Goal: Transaction & Acquisition: Purchase product/service

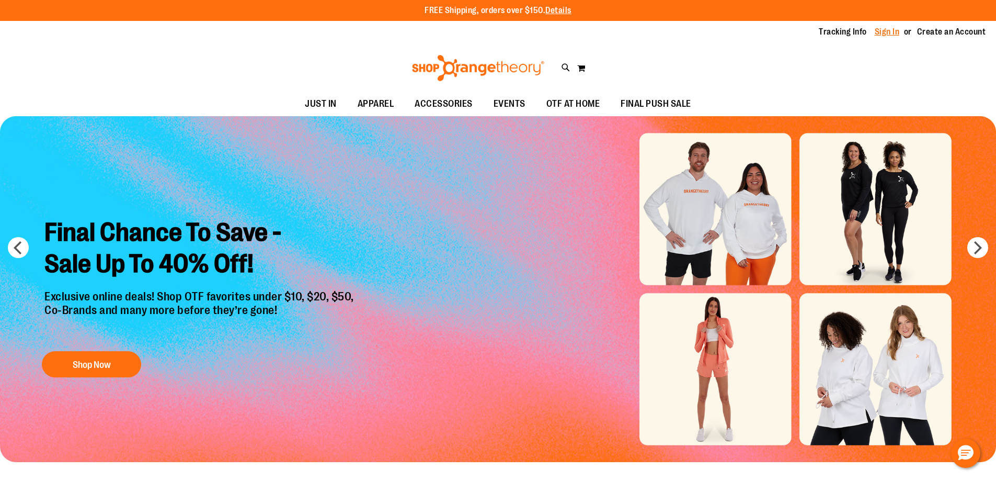
click at [892, 35] on link "Sign In" at bounding box center [887, 32] width 25 height 12
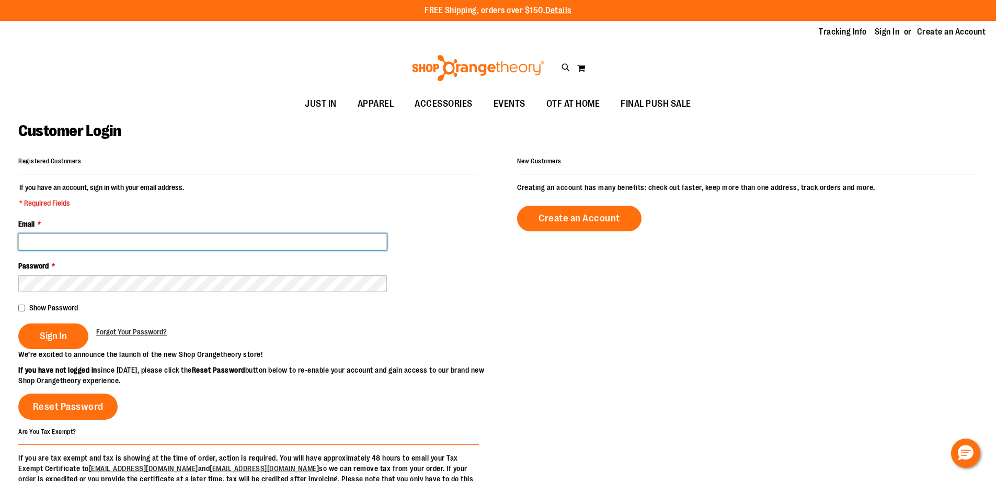
click at [65, 245] on input "Email *" at bounding box center [202, 241] width 369 height 17
click at [52, 238] on input "Email *" at bounding box center [202, 241] width 369 height 17
type input "**********"
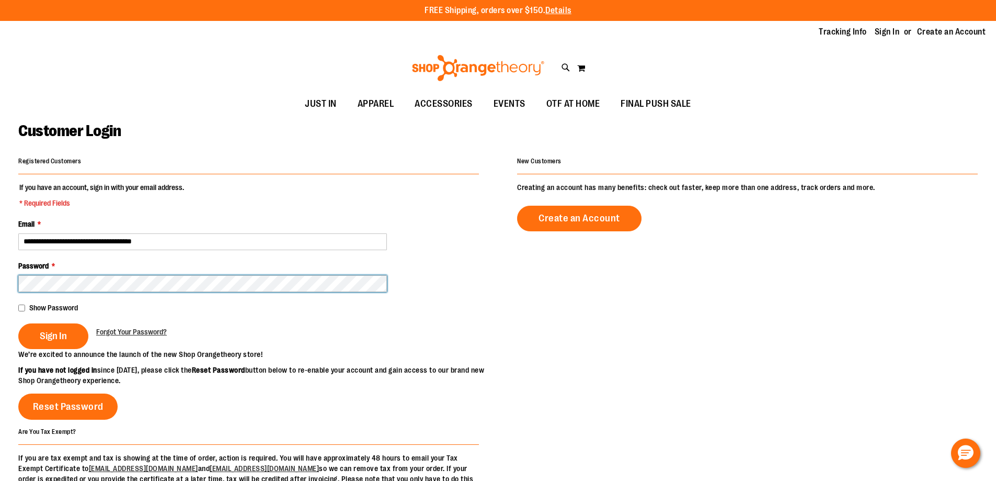
click at [18, 323] on button "Sign In" at bounding box center [53, 336] width 70 height 26
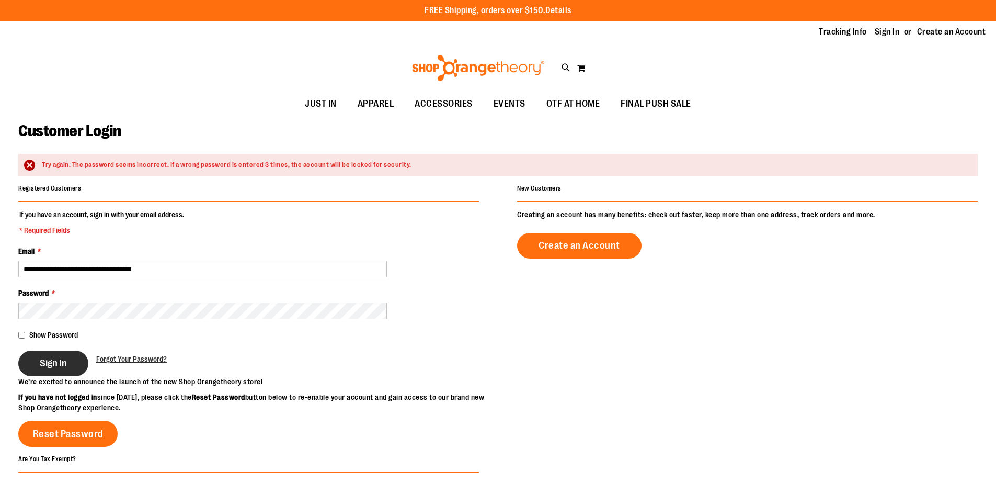
click at [96, 280] on fieldset "**********" at bounding box center [248, 292] width 461 height 167
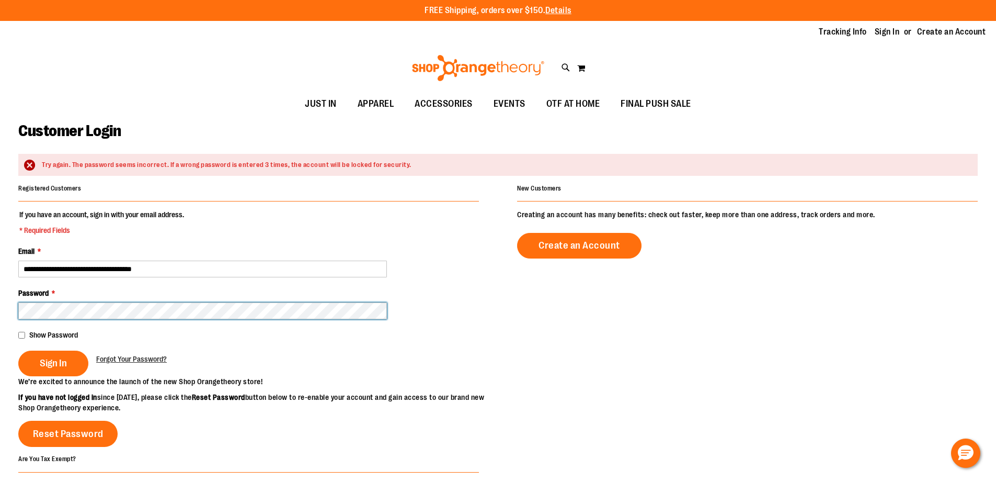
click at [18, 350] on button "Sign In" at bounding box center [53, 363] width 70 height 26
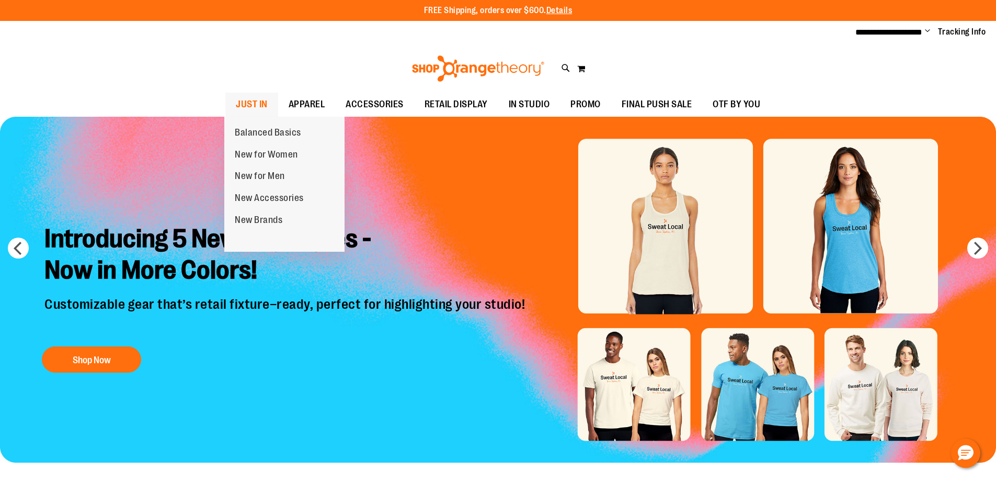
click at [238, 98] on span "JUST IN" at bounding box center [252, 105] width 32 height 24
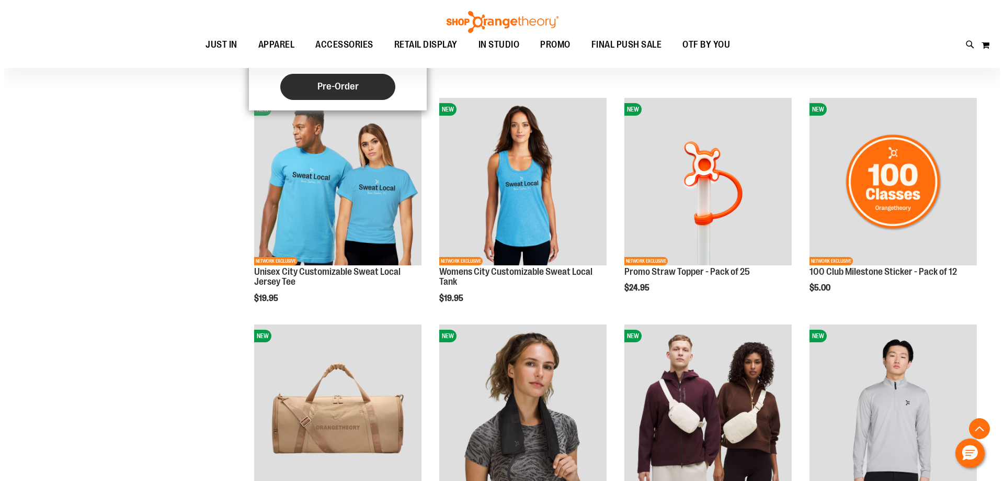
scroll to position [470, 0]
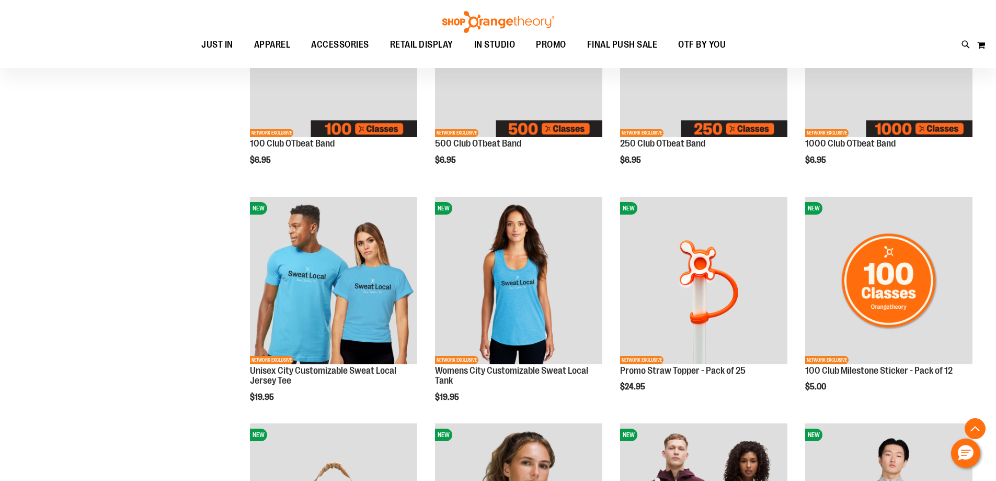
click at [959, 40] on div "Toggle Nav Search Popular Suggestions Advanced Search" at bounding box center [498, 34] width 996 height 68
click at [962, 40] on icon at bounding box center [966, 45] width 9 height 12
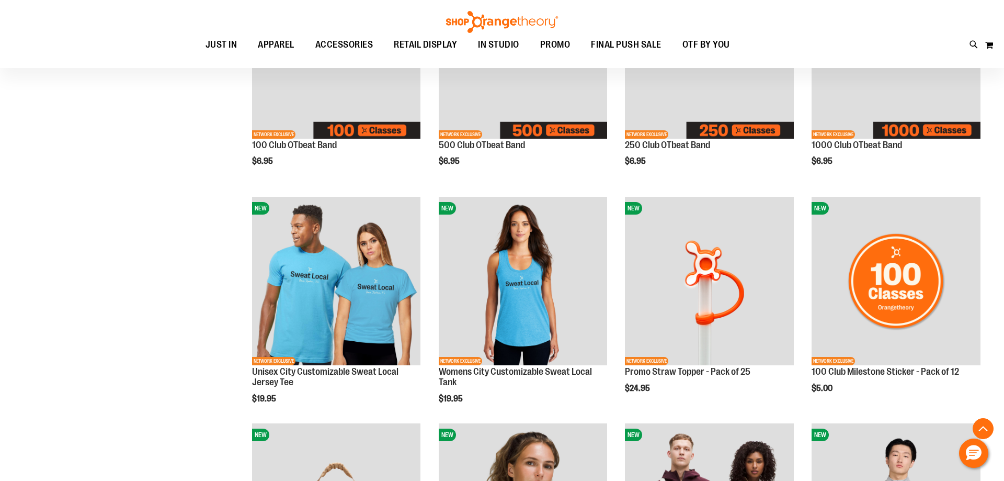
click at [506, 43] on input "Search" at bounding box center [502, 59] width 796 height 35
type input "*********"
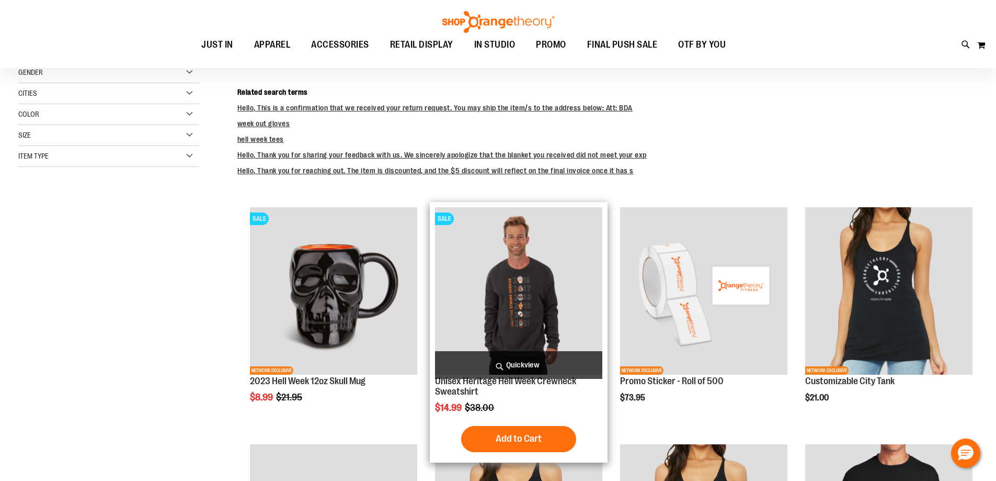
scroll to position [261, 0]
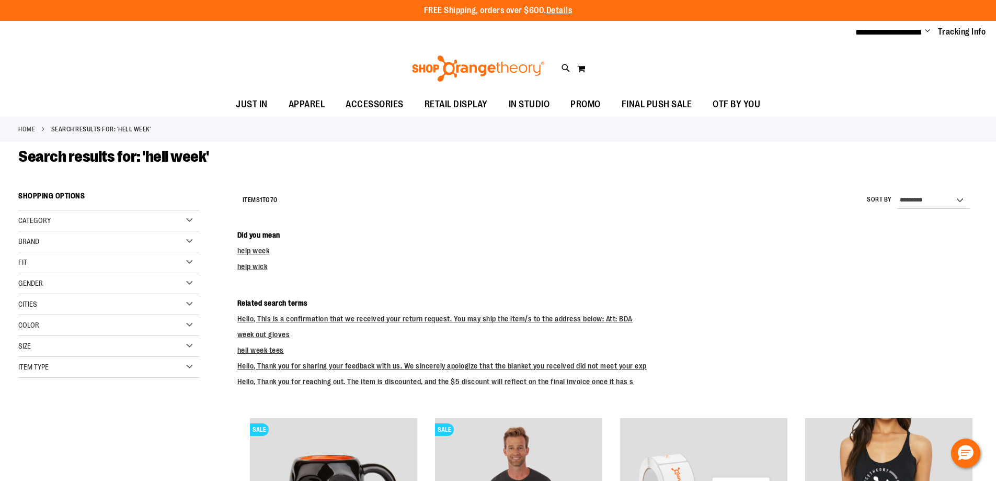
click at [65, 223] on div "Category" at bounding box center [108, 220] width 181 height 21
click at [147, 226] on div "Category" at bounding box center [108, 220] width 181 height 21
click at [499, 73] on img at bounding box center [477, 68] width 135 height 26
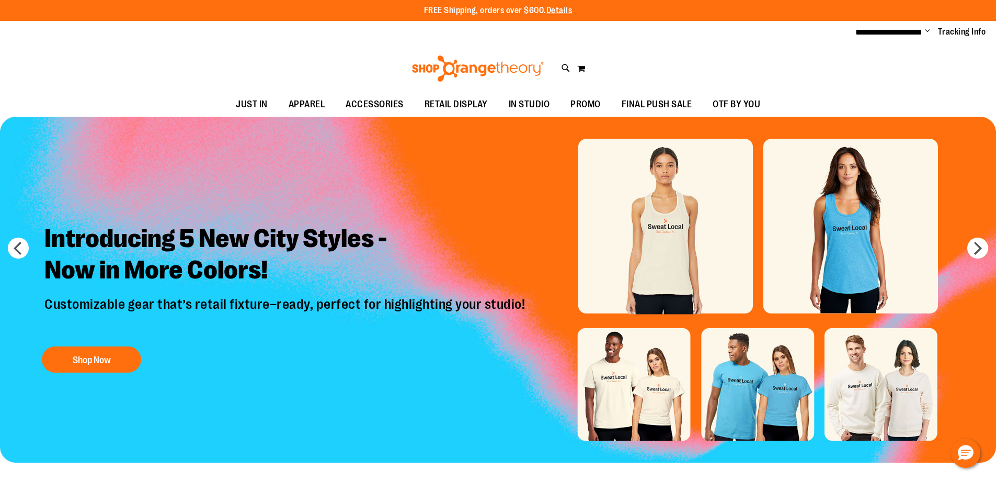
drag, startPoint x: 563, startPoint y: 70, endPoint x: 564, endPoint y: 77, distance: 7.9
click at [563, 69] on icon at bounding box center [566, 68] width 9 height 12
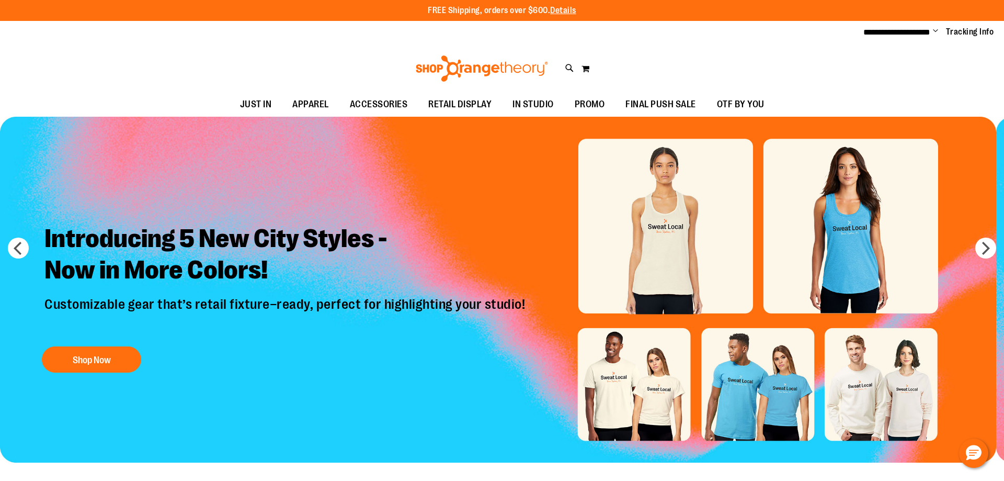
type input "*"
type input "*********"
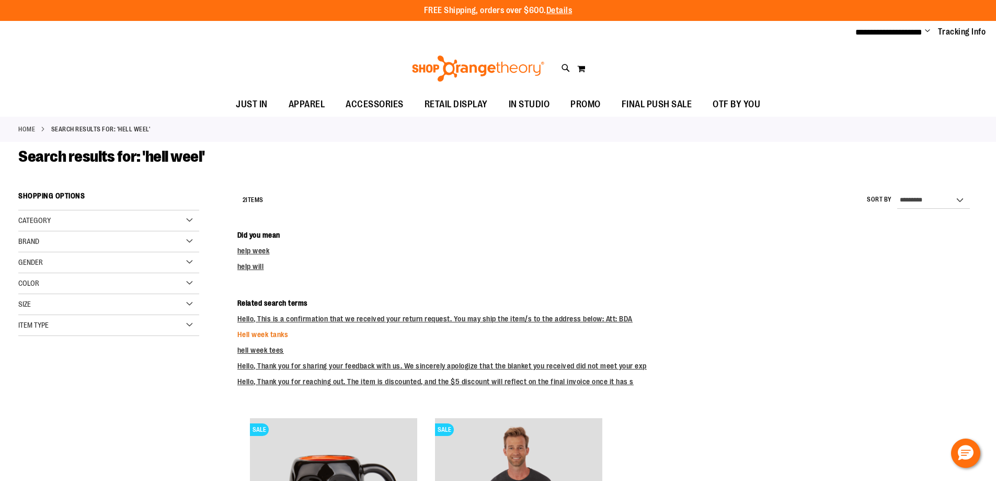
click at [259, 337] on link "Hell week tanks" at bounding box center [262, 334] width 51 height 8
